Goal: Information Seeking & Learning: Learn about a topic

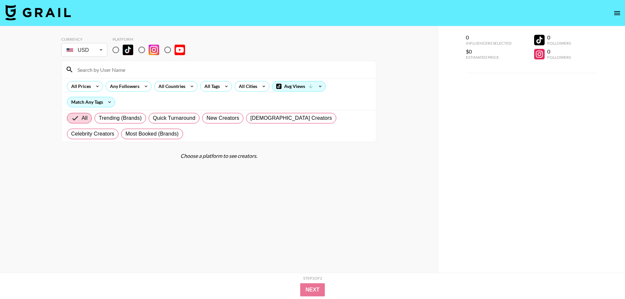
click at [169, 49] on input "radio" at bounding box center [168, 50] width 14 height 14
radio input "true"
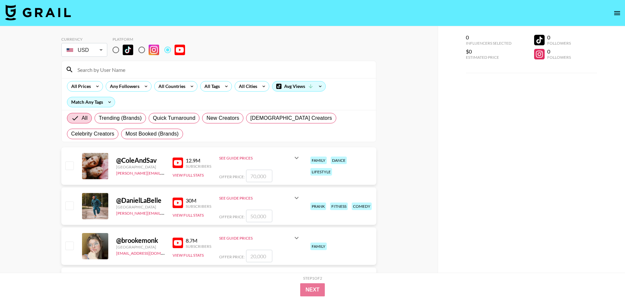
drag, startPoint x: 122, startPoint y: 71, endPoint x: 129, endPoint y: 74, distance: 7.7
click at [122, 71] on input at bounding box center [222, 69] width 298 height 10
click at [179, 87] on div "All Countries" at bounding box center [170, 86] width 32 height 10
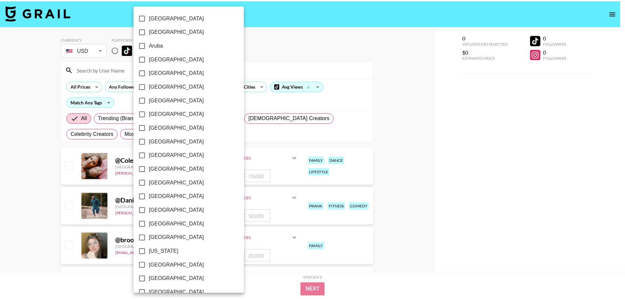
scroll to position [33, 0]
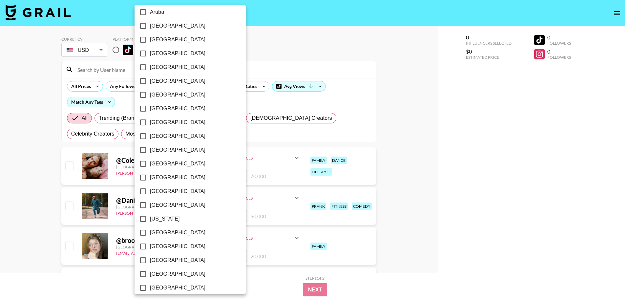
click at [153, 230] on span "[GEOGRAPHIC_DATA]" at bounding box center [177, 233] width 55 height 8
click at [150, 230] on input "[GEOGRAPHIC_DATA]" at bounding box center [143, 233] width 14 height 14
checkbox input "true"
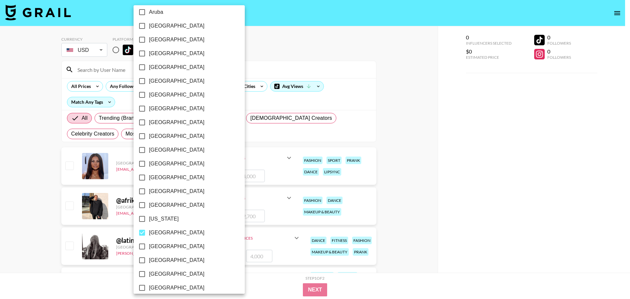
click at [412, 182] on div at bounding box center [315, 149] width 630 height 299
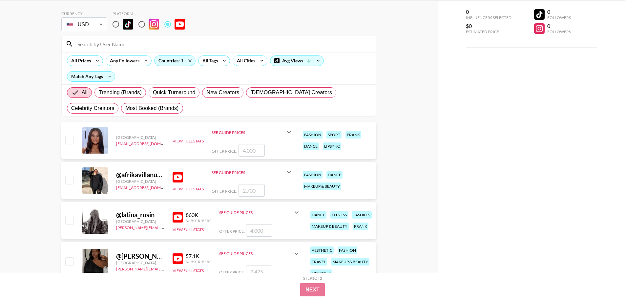
scroll to position [0, 0]
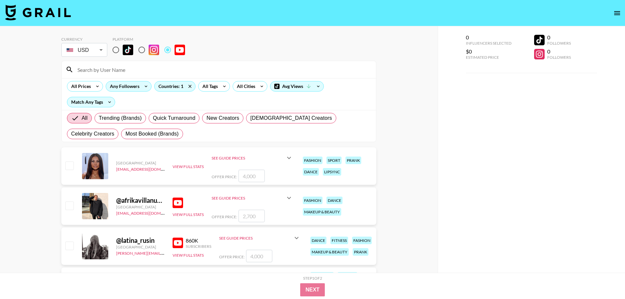
click at [127, 86] on div "Any Followers" at bounding box center [123, 86] width 35 height 10
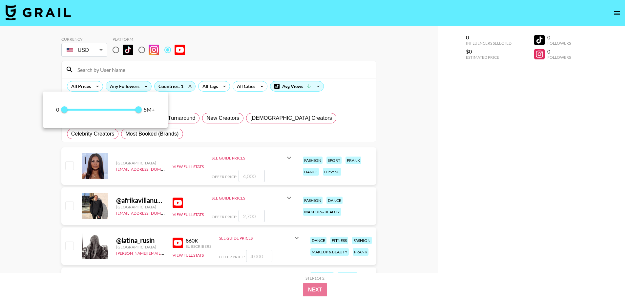
click at [127, 86] on div at bounding box center [315, 149] width 630 height 299
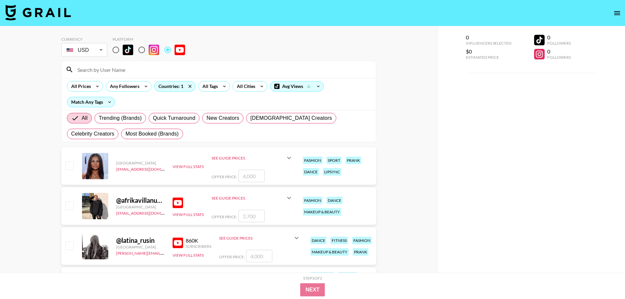
click at [181, 103] on div "All Prices Any Followers Countries: 1 All Tags All Cities Avg Views Match Any T…" at bounding box center [219, 94] width 314 height 32
click at [118, 50] on input "radio" at bounding box center [116, 50] width 14 height 14
radio input "true"
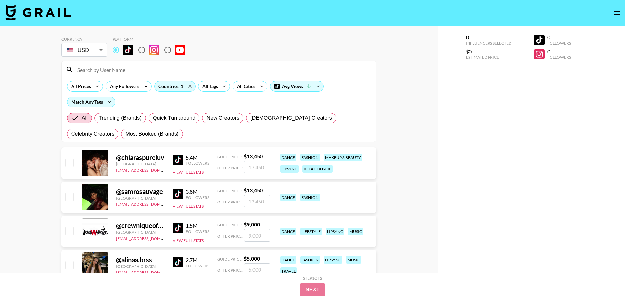
click at [139, 47] on input "radio" at bounding box center [142, 50] width 14 height 14
radio input "true"
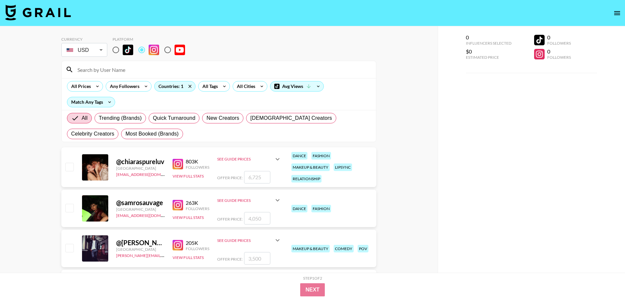
click at [178, 160] on img at bounding box center [177, 164] width 10 height 10
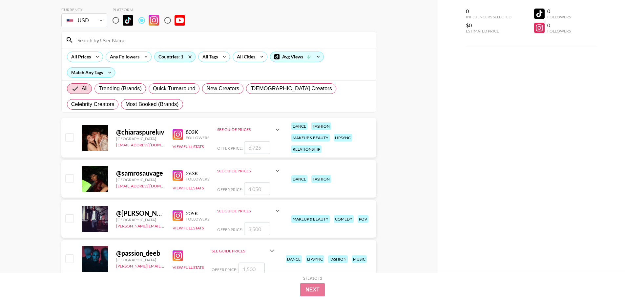
scroll to position [33, 0]
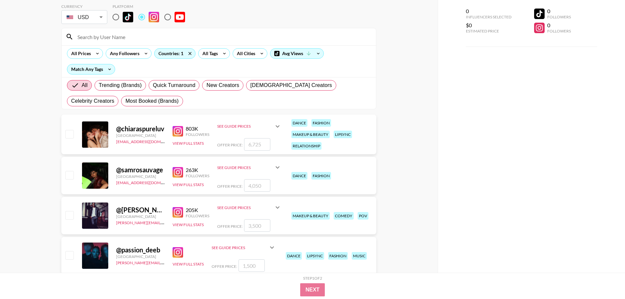
click at [178, 170] on img at bounding box center [177, 172] width 10 height 10
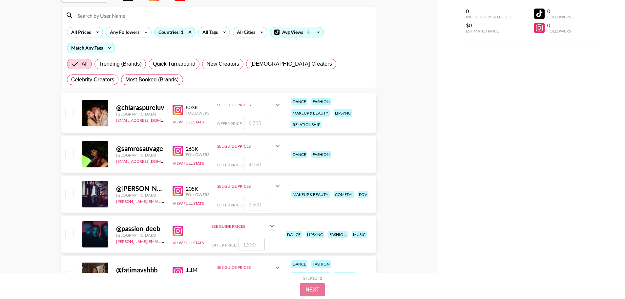
scroll to position [66, 0]
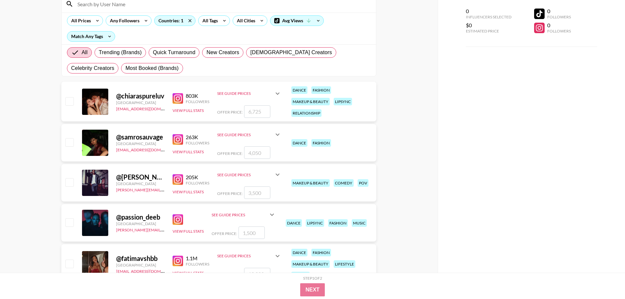
click at [182, 179] on img at bounding box center [177, 179] width 10 height 10
click at [179, 218] on img at bounding box center [177, 219] width 10 height 10
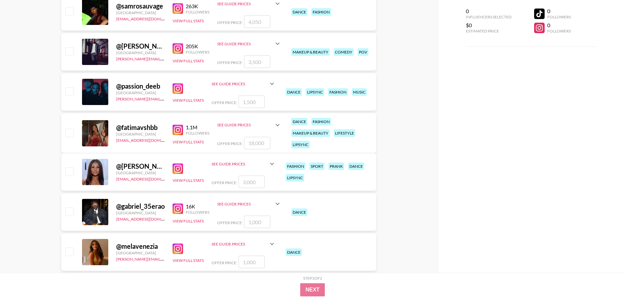
scroll to position [197, 0]
click at [179, 129] on img at bounding box center [177, 129] width 10 height 10
click at [181, 165] on img at bounding box center [177, 168] width 10 height 10
click at [182, 205] on img at bounding box center [177, 208] width 10 height 10
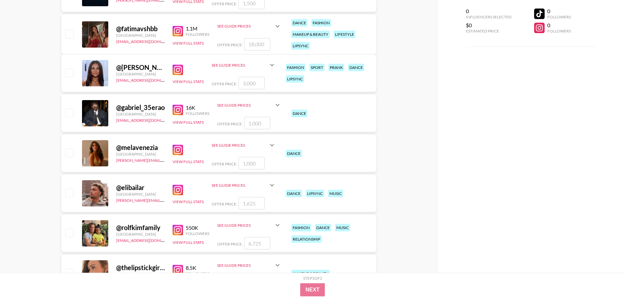
click at [178, 190] on img at bounding box center [177, 190] width 10 height 10
click at [180, 230] on img at bounding box center [177, 230] width 10 height 10
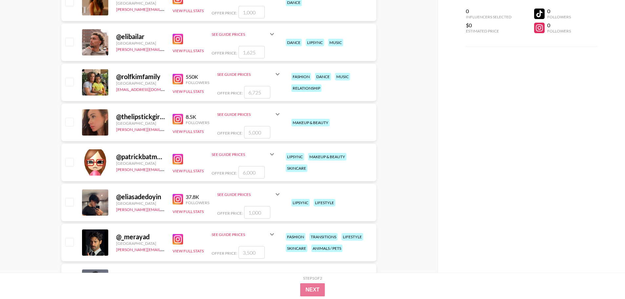
scroll to position [459, 0]
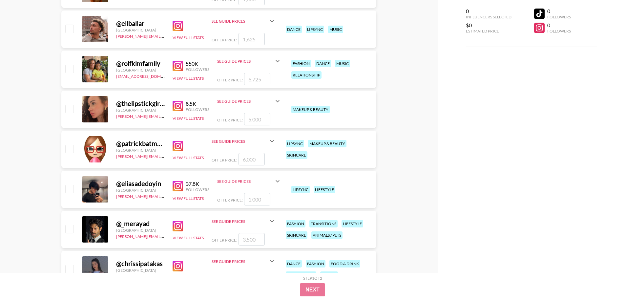
click at [181, 225] on img at bounding box center [177, 226] width 10 height 10
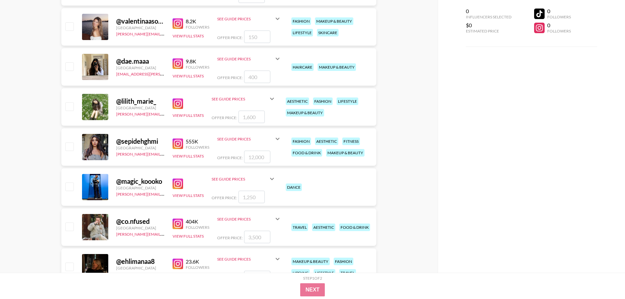
scroll to position [1082, 0]
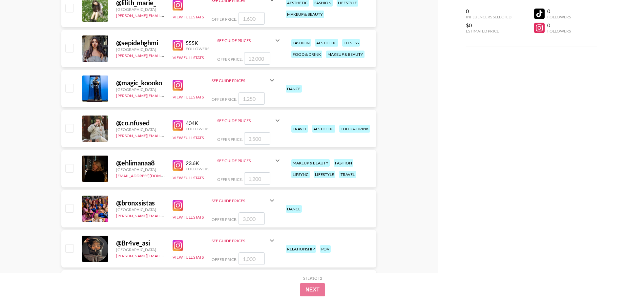
click at [175, 125] on img at bounding box center [177, 125] width 10 height 10
click at [178, 242] on img at bounding box center [177, 245] width 10 height 10
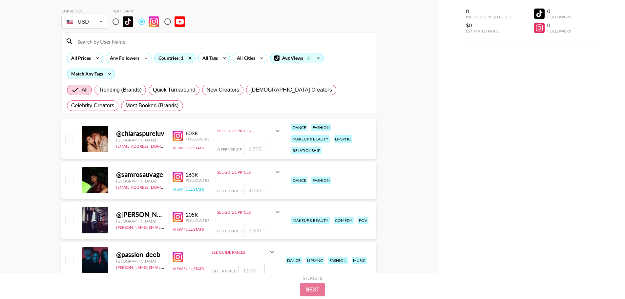
scroll to position [0, 0]
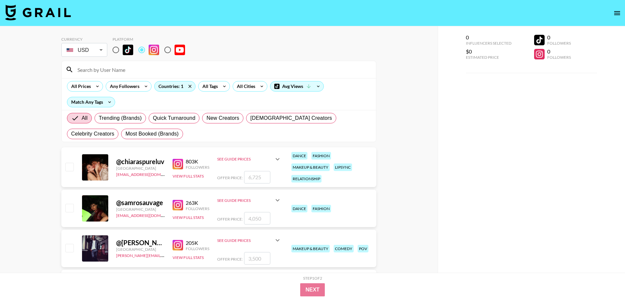
click at [171, 47] on input "radio" at bounding box center [168, 50] width 14 height 14
radio input "true"
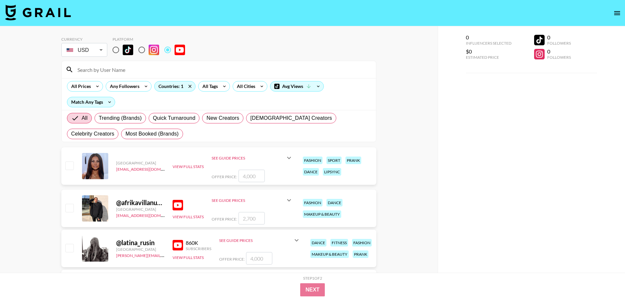
scroll to position [55, 0]
